Goal: Task Accomplishment & Management: Use online tool/utility

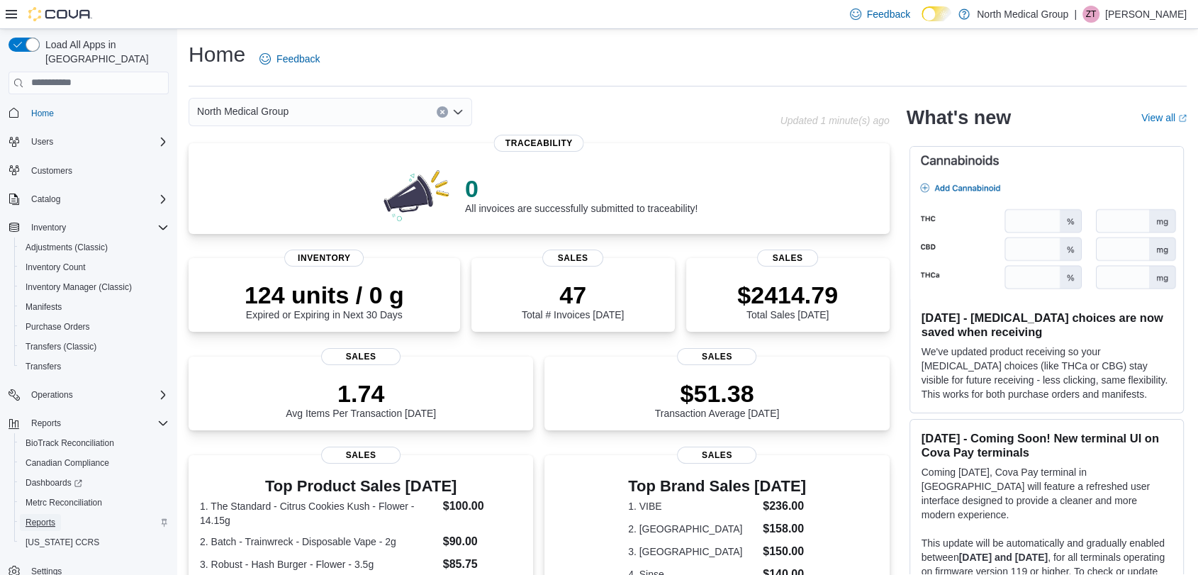
drag, startPoint x: 35, startPoint y: 498, endPoint x: 36, endPoint y: 505, distance: 7.1
click at [35, 514] on span "Reports" at bounding box center [41, 522] width 30 height 17
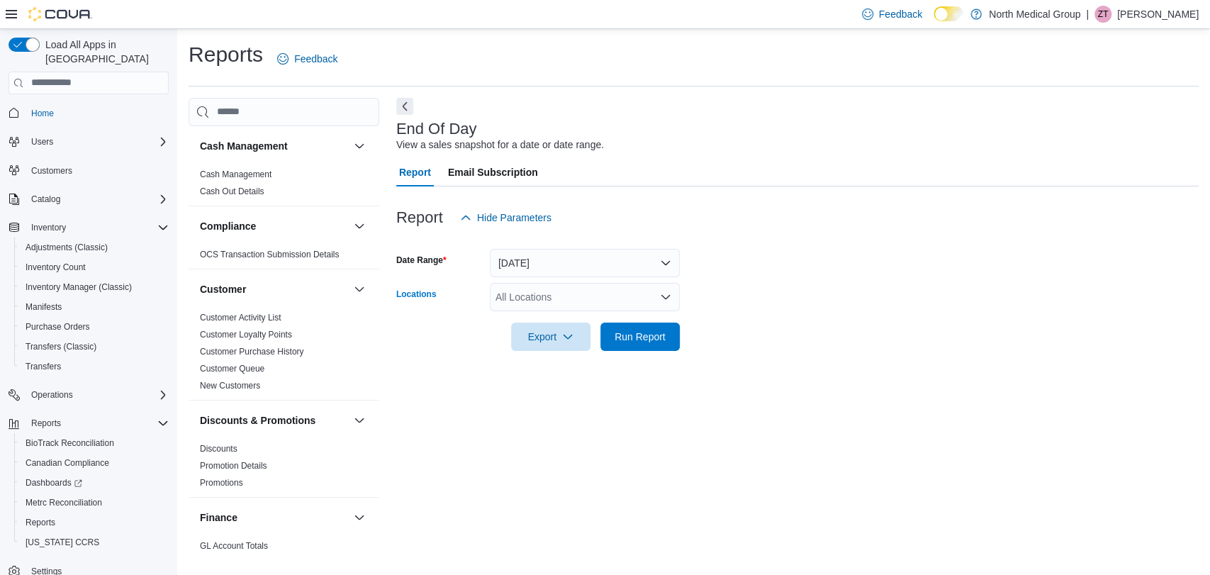
click at [596, 301] on div "All Locations" at bounding box center [585, 297] width 190 height 28
click at [589, 446] on div "End Of Day View a sales snapshot for a date or date range. Report Email Subscri…" at bounding box center [797, 327] width 803 height 459
click at [580, 308] on div "All Locations" at bounding box center [585, 297] width 190 height 28
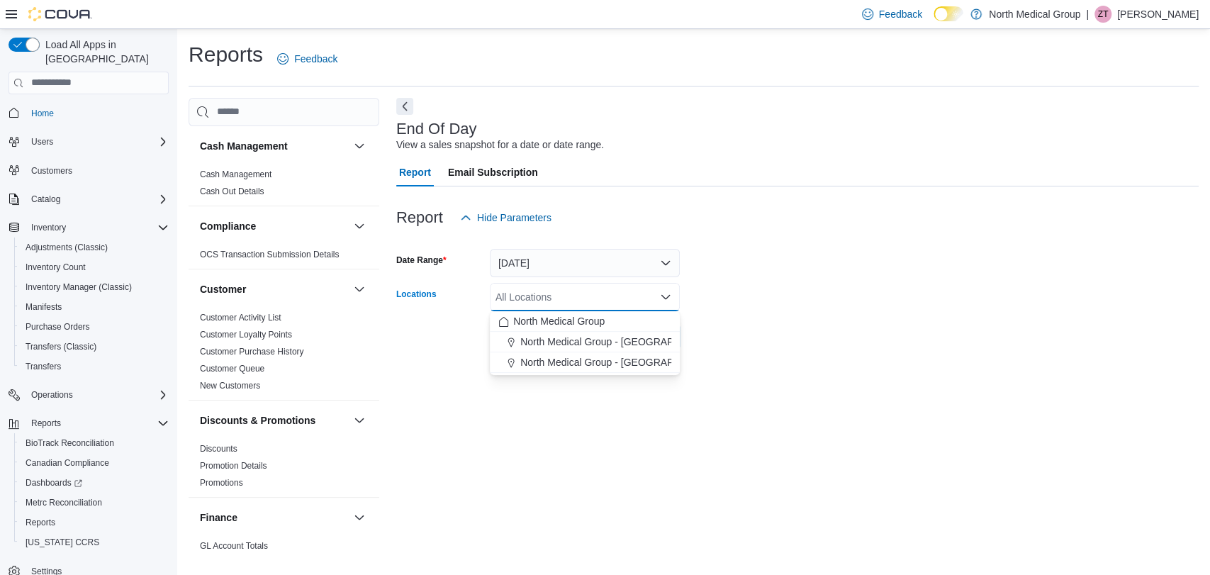
click at [583, 436] on div "End Of Day View a sales snapshot for a date or date range. Report Email Subscri…" at bounding box center [797, 327] width 803 height 459
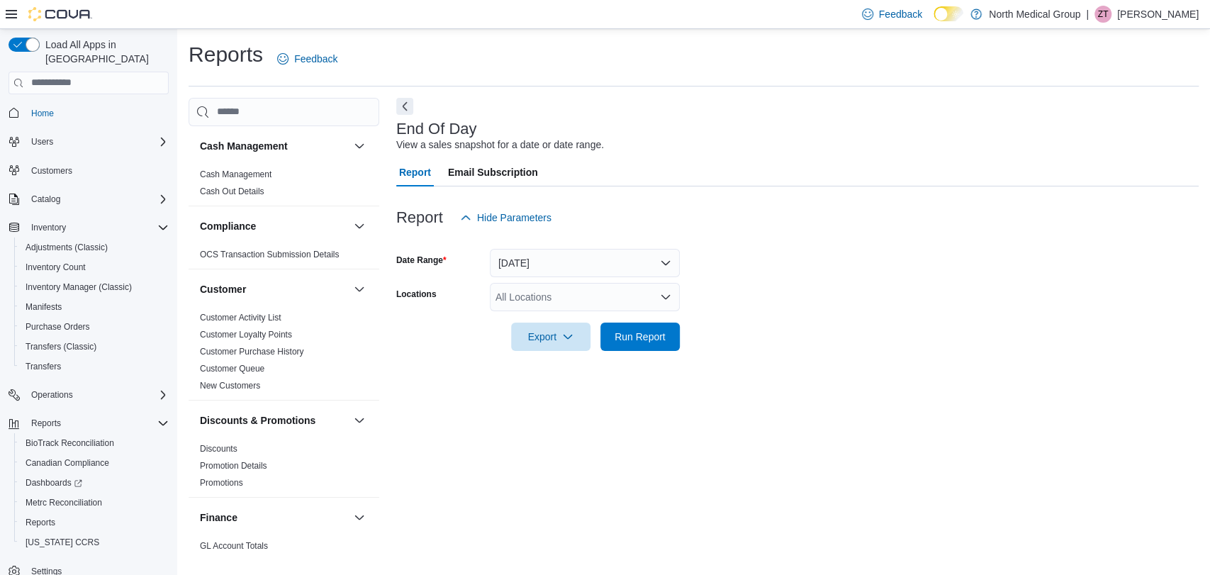
click at [569, 294] on div "All Locations" at bounding box center [585, 297] width 190 height 28
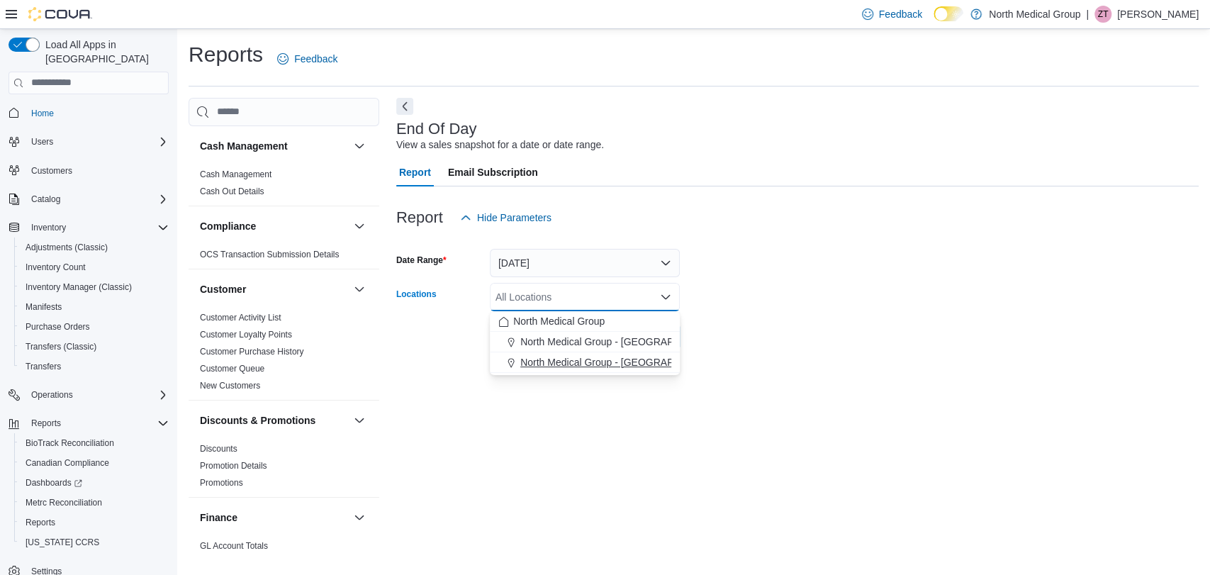
click at [611, 353] on button "North Medical Group - Pevely" at bounding box center [585, 362] width 190 height 21
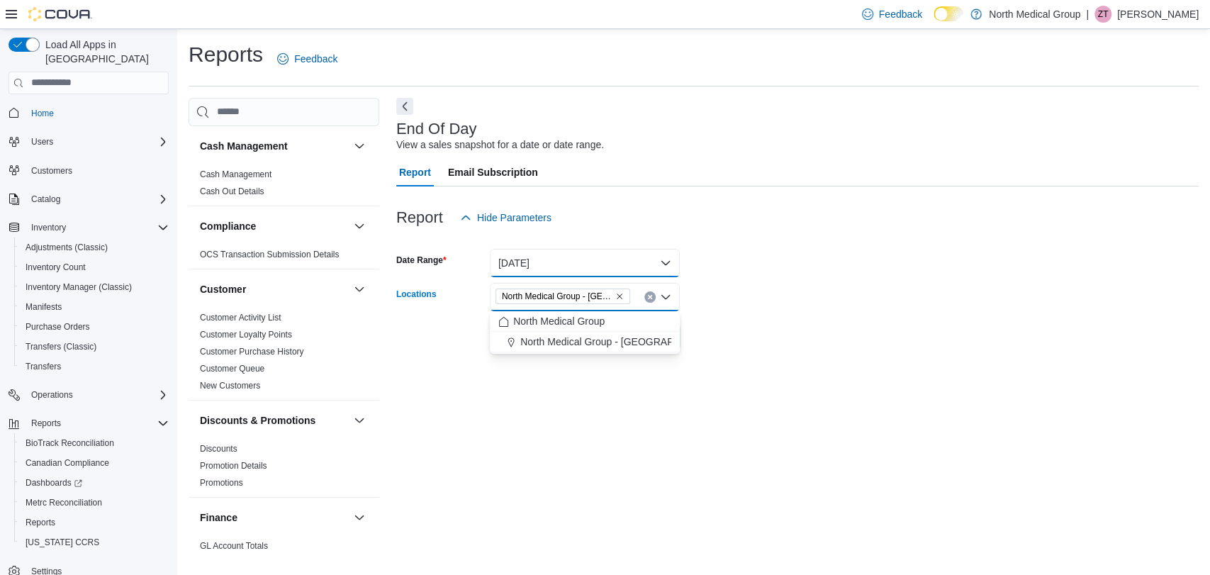
click at [623, 259] on button "Today" at bounding box center [585, 263] width 190 height 28
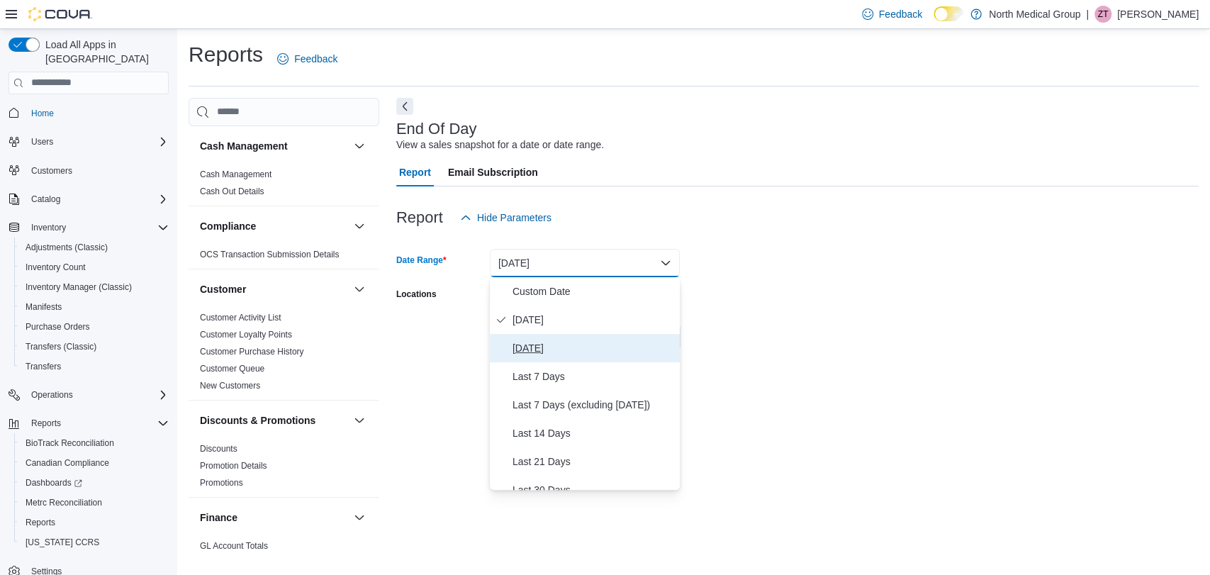
click at [586, 345] on span "Yesterday" at bounding box center [594, 348] width 162 height 17
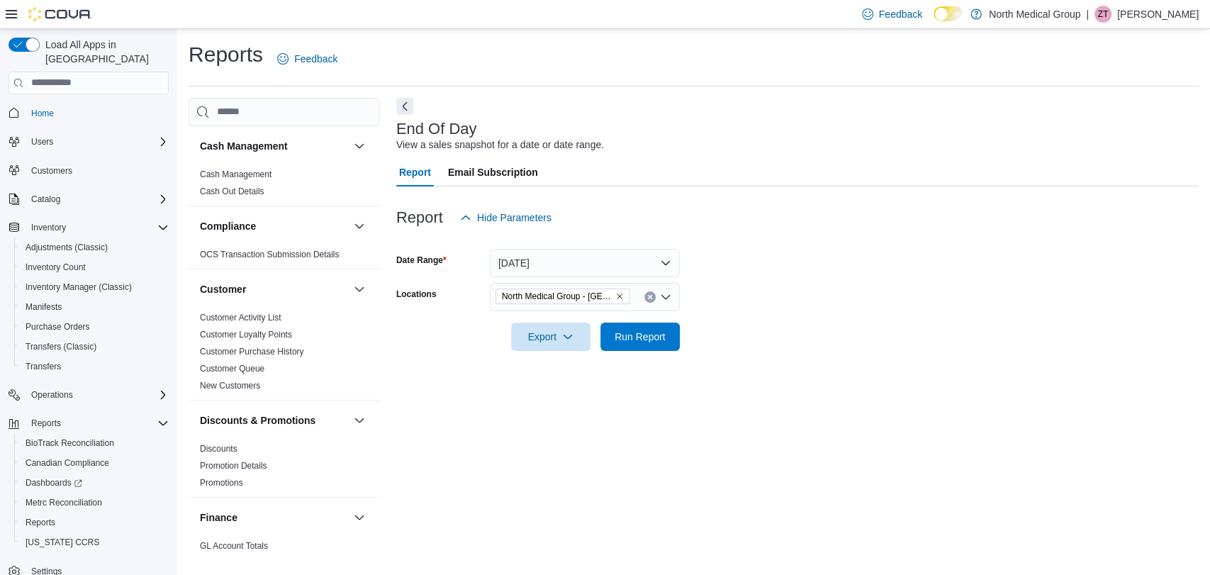
click at [842, 369] on div "End Of Day View a sales snapshot for a date or date range. Report Email Subscri…" at bounding box center [797, 327] width 803 height 459
click at [665, 339] on span "Run Report" at bounding box center [640, 336] width 62 height 28
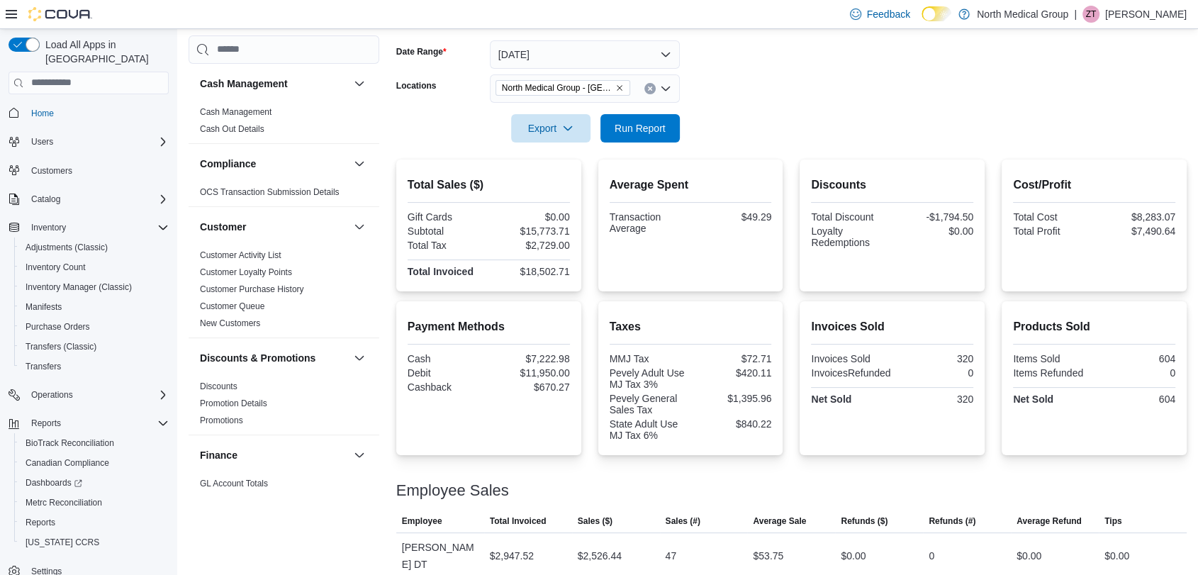
scroll to position [236, 0]
